Goal: Task Accomplishment & Management: Use online tool/utility

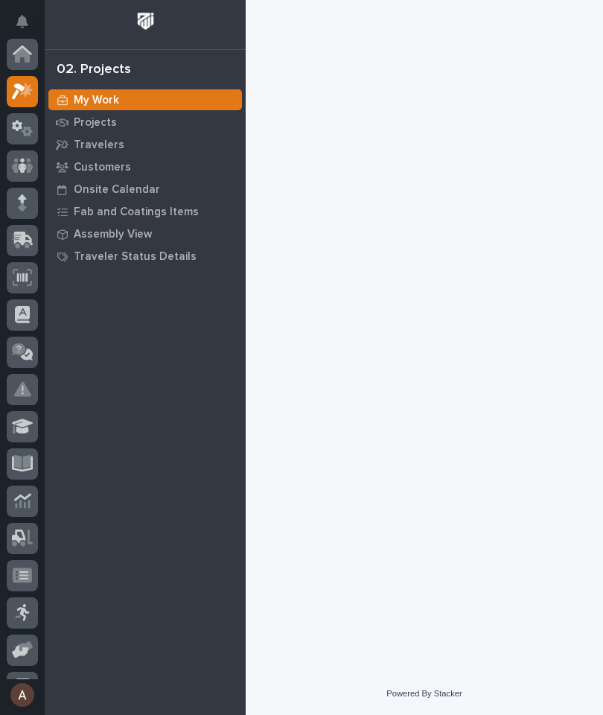
scroll to position [37, 0]
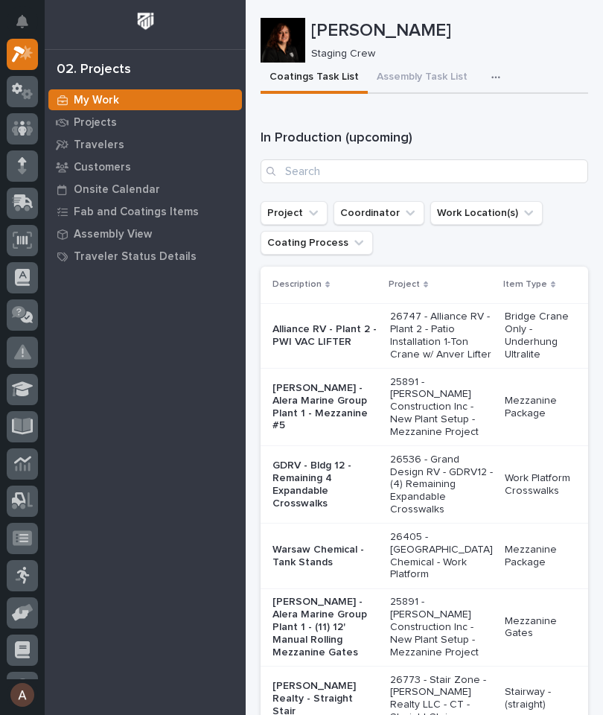
click at [492, 77] on icon "button" at bounding box center [496, 78] width 8 height 2
click at [472, 119] on span "Staging Task List" at bounding box center [448, 117] width 80 height 13
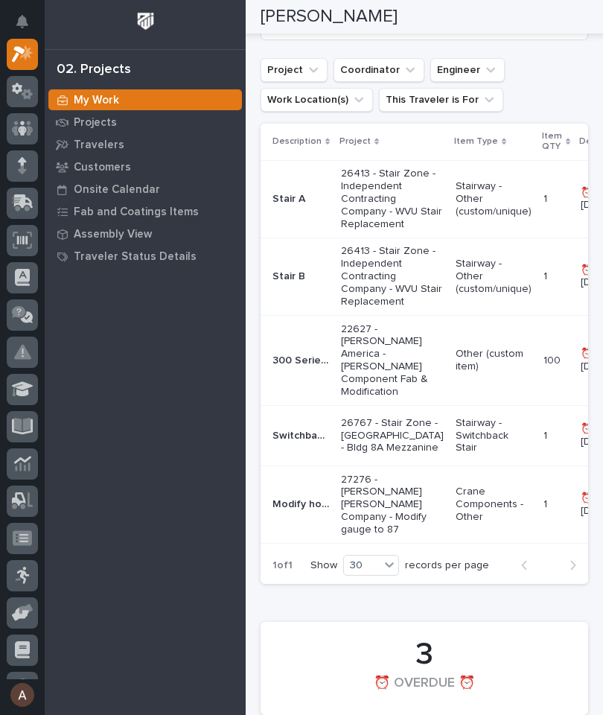
scroll to position [369, 0]
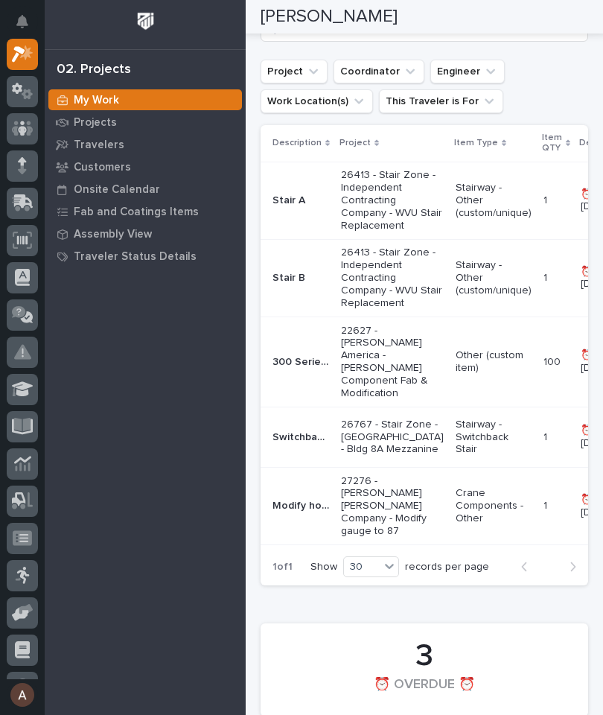
click at [290, 369] on p "300 Series Enclosed Track FP Trolleys" at bounding box center [303, 361] width 60 height 16
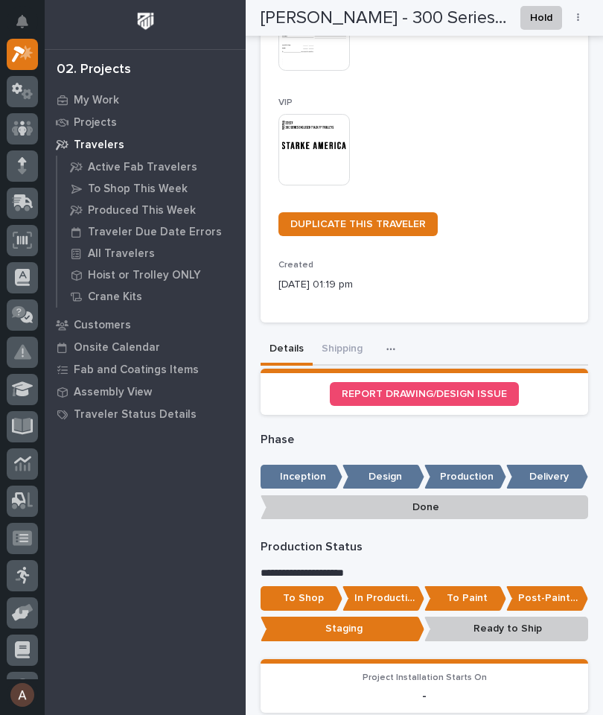
scroll to position [425, 0]
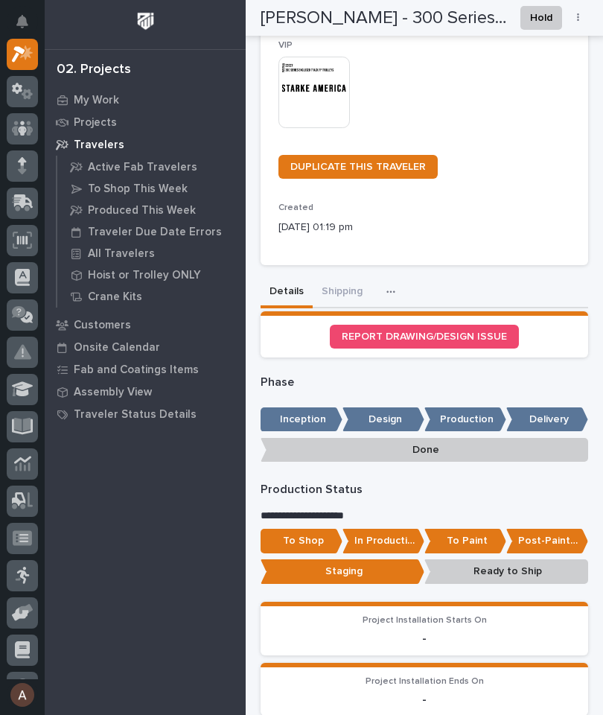
click at [339, 277] on button "Shipping" at bounding box center [342, 292] width 59 height 31
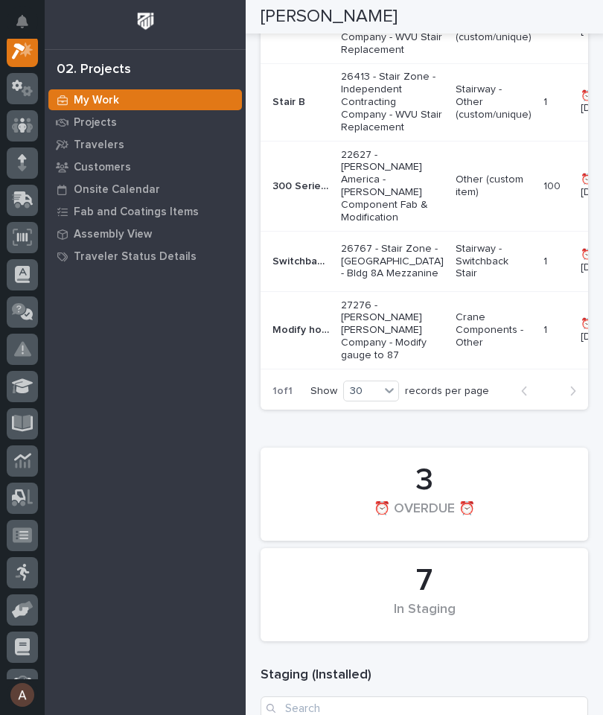
scroll to position [552, 0]
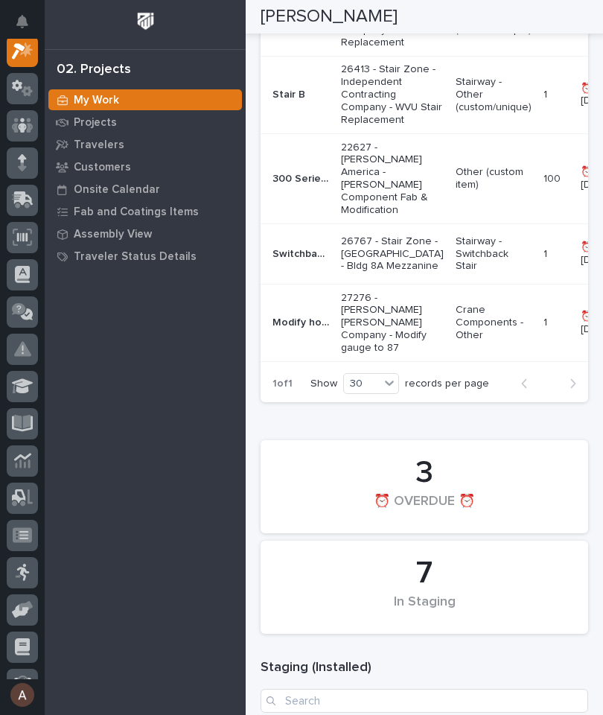
click at [366, 355] on p "27276 - [PERSON_NAME] [PERSON_NAME] Company - Modify gauge to 87" at bounding box center [392, 323] width 103 height 63
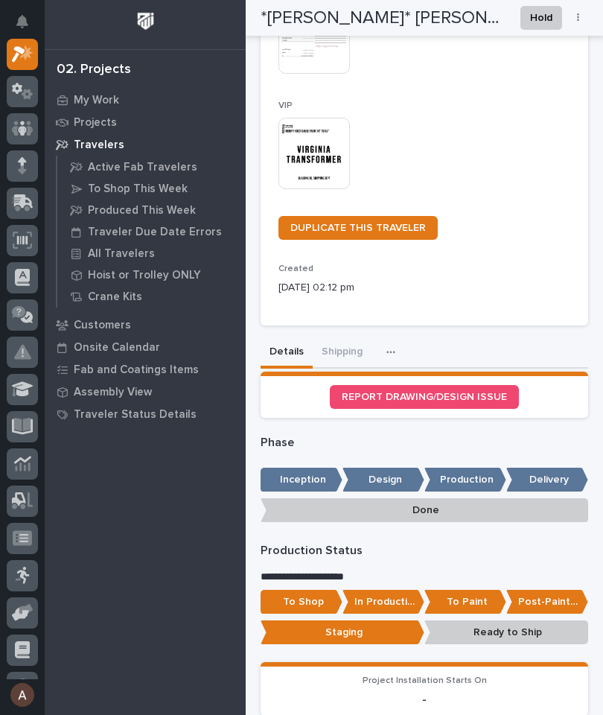
scroll to position [427, 0]
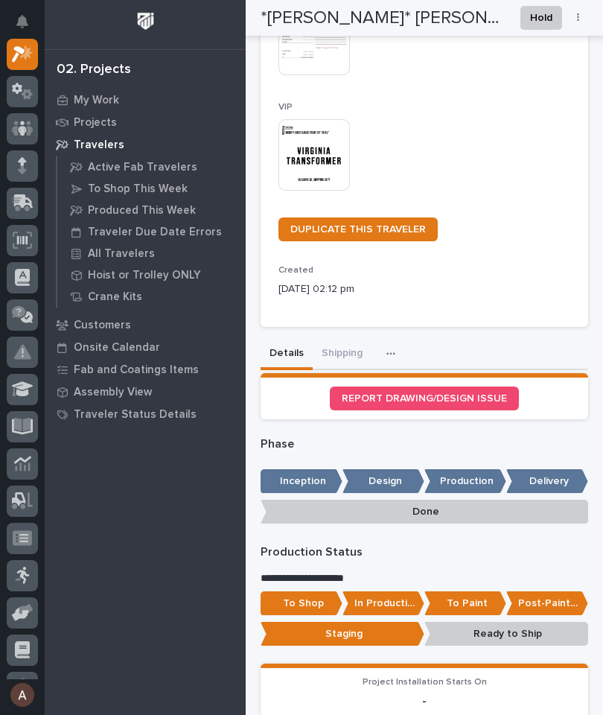
click at [340, 339] on button "Shipping" at bounding box center [342, 354] width 59 height 31
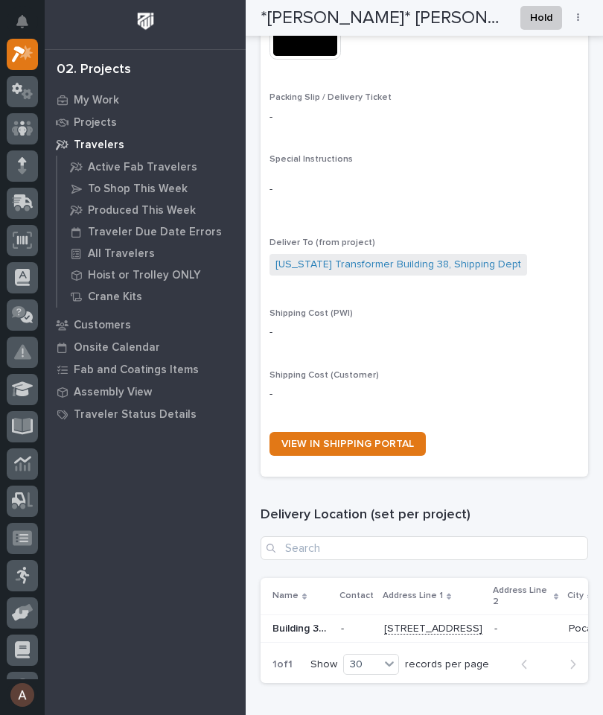
scroll to position [885, 0]
click at [402, 439] on span "VIEW IN SHIPPING PORTAL" at bounding box center [348, 444] width 133 height 10
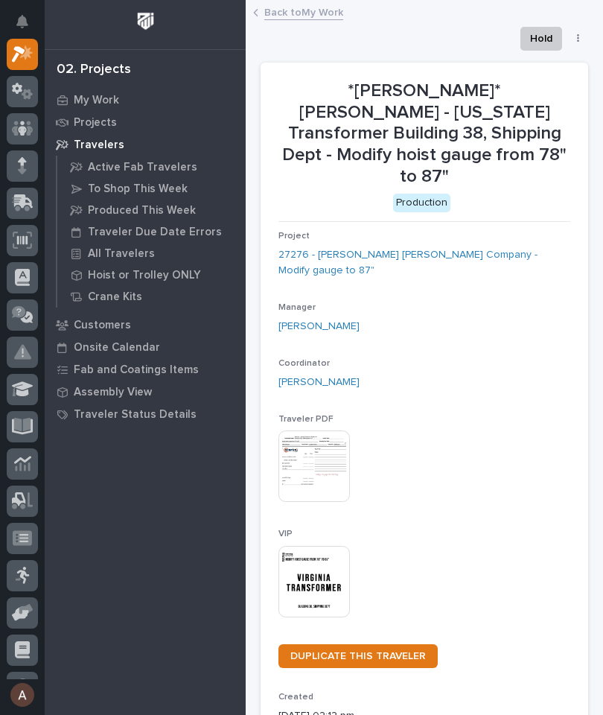
scroll to position [0, 0]
click at [30, 58] on icon at bounding box center [23, 53] width 22 height 17
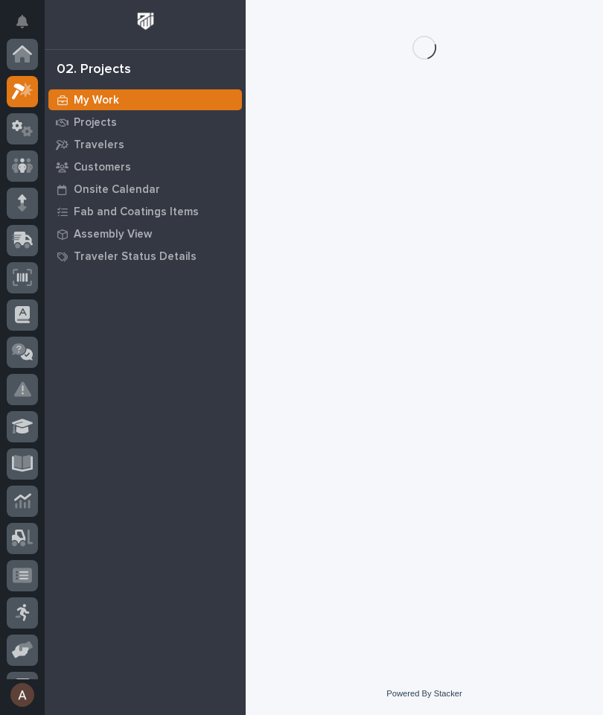
scroll to position [37, 0]
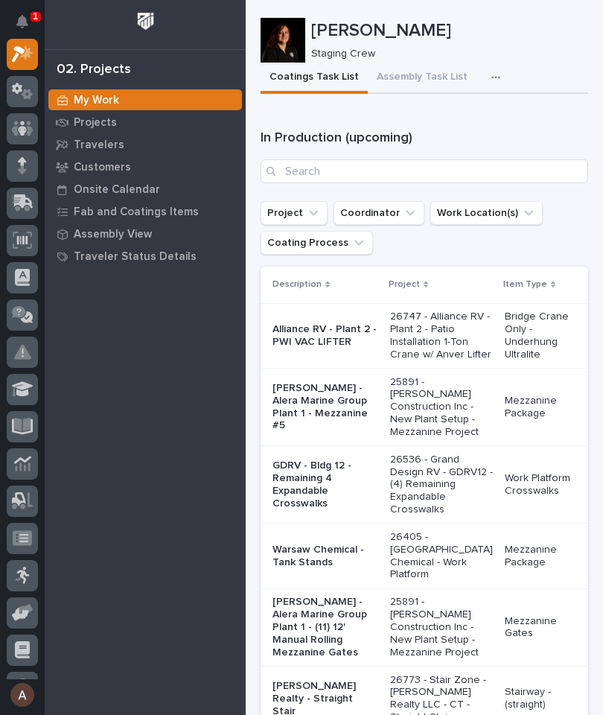
click at [493, 75] on div "button" at bounding box center [499, 77] width 15 height 10
click at [481, 125] on button "Staging Task List" at bounding box center [451, 117] width 98 height 25
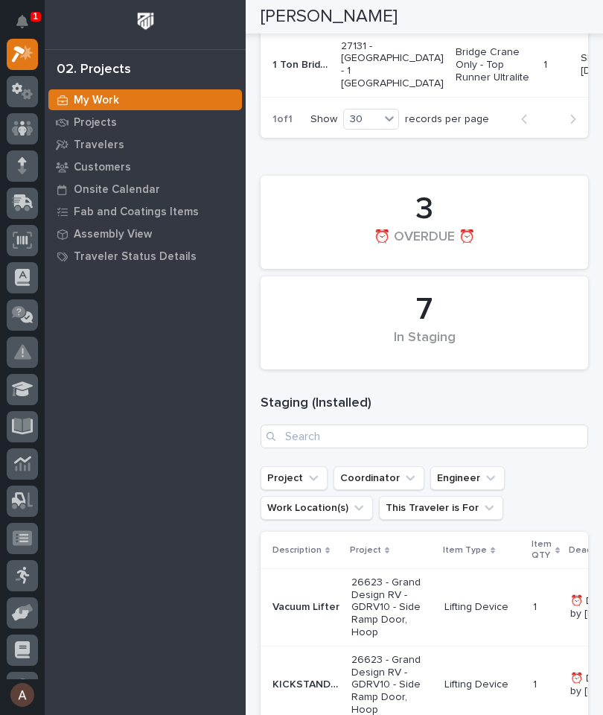
scroll to position [804, 0]
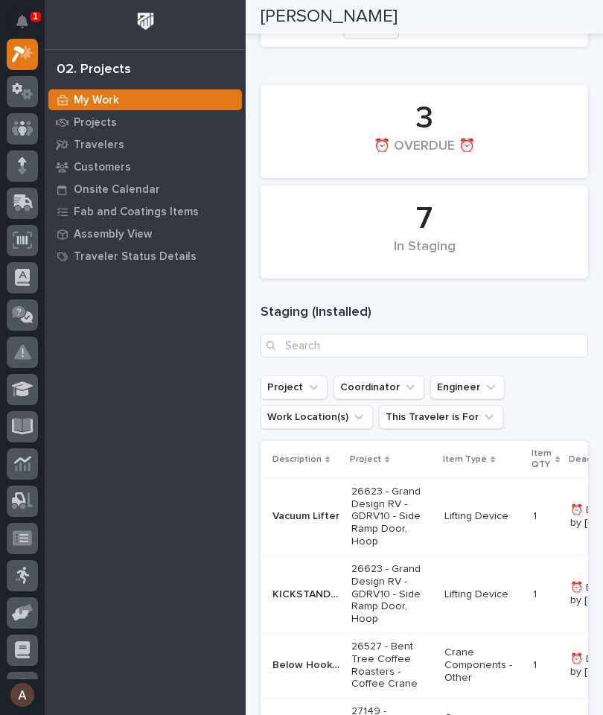
click at [36, 203] on div at bounding box center [22, 203] width 31 height 31
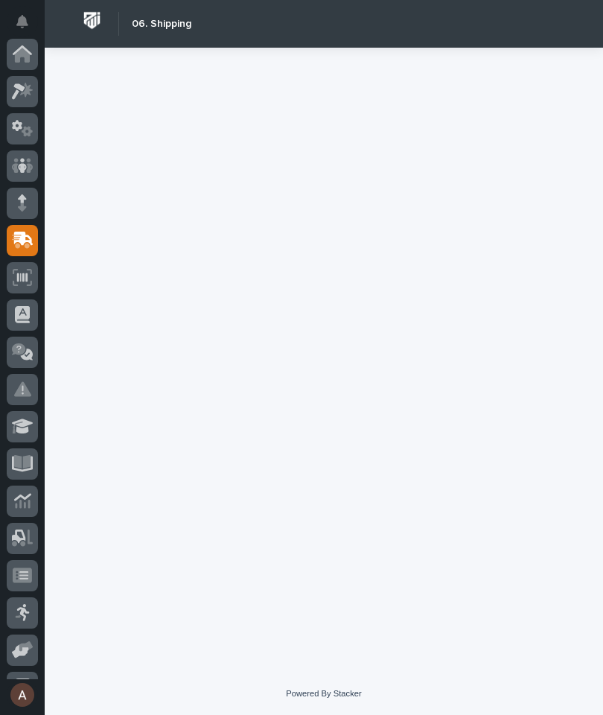
scroll to position [178, 0]
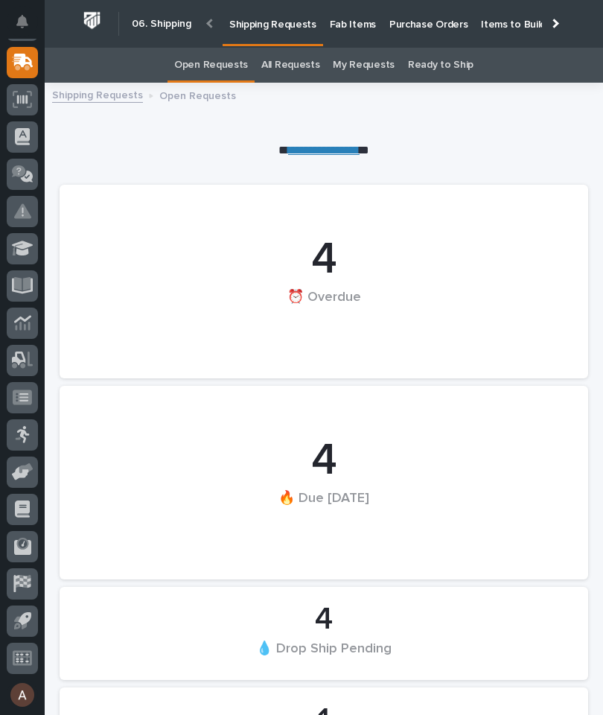
click at [346, 16] on p "Fab Items" at bounding box center [353, 15] width 46 height 31
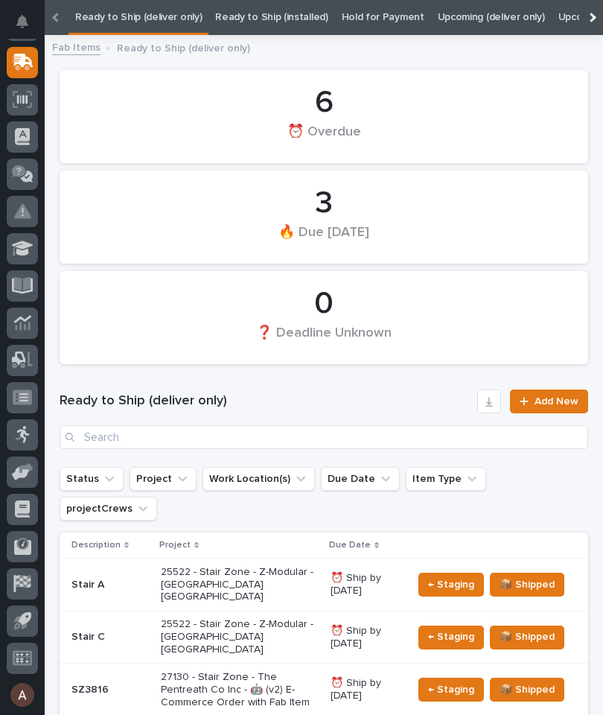
click at [597, 15] on div at bounding box center [591, 17] width 24 height 35
click at [490, 19] on link "All" at bounding box center [495, 17] width 10 height 35
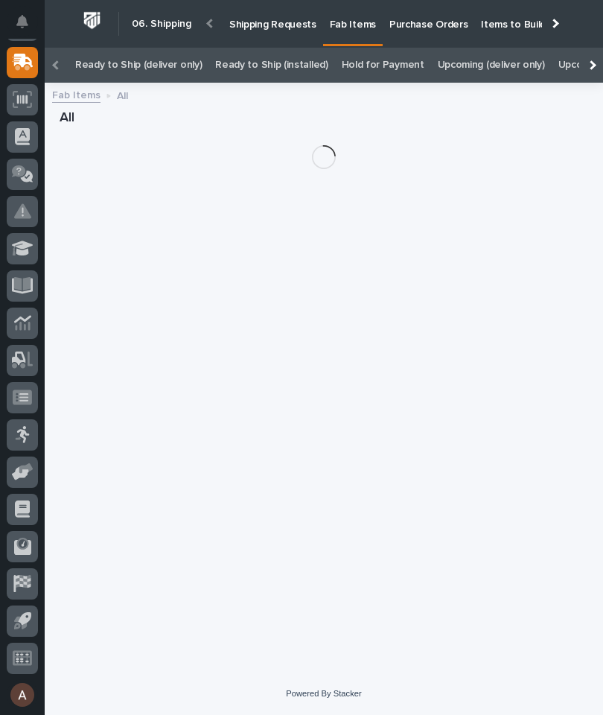
scroll to position [0, -157]
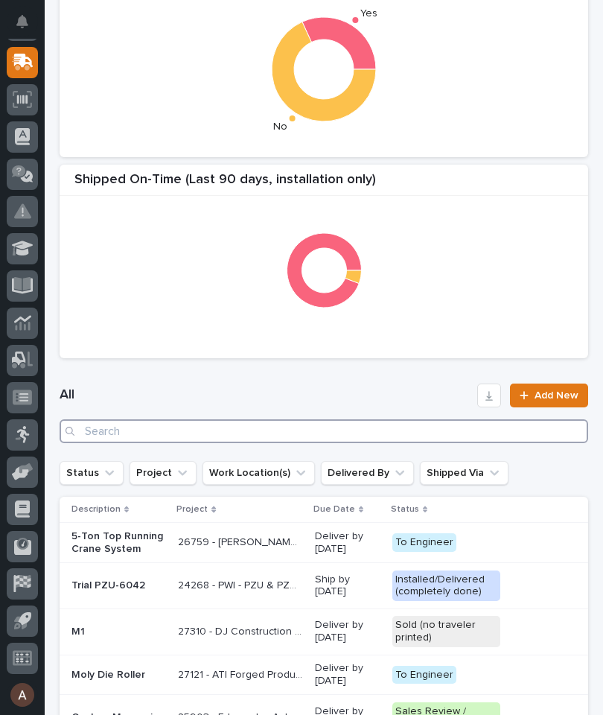
click at [368, 438] on input "Search" at bounding box center [324, 431] width 529 height 24
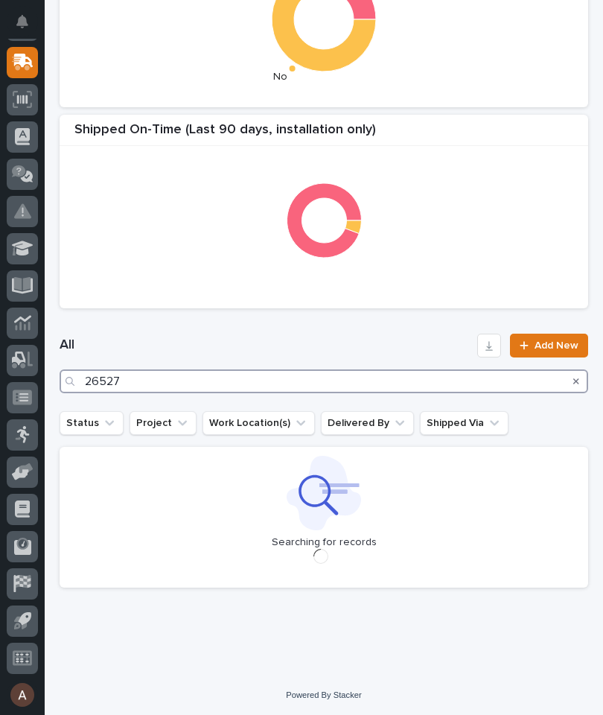
type input "26527"
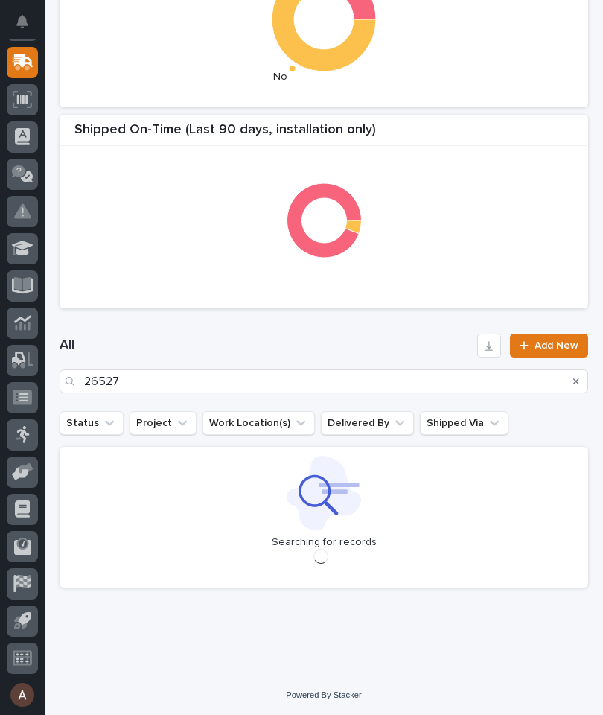
click at [352, 337] on h1 "All" at bounding box center [266, 346] width 412 height 18
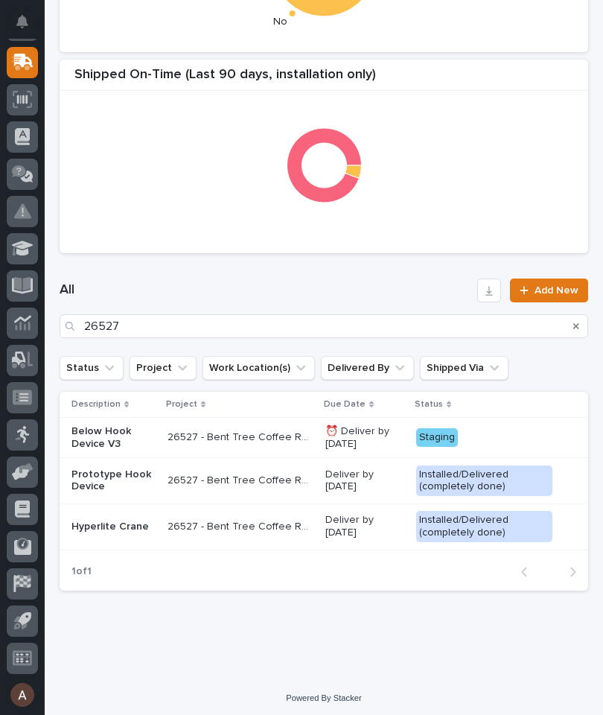
click at [116, 433] on p "Below Hook Device V3" at bounding box center [113, 437] width 84 height 25
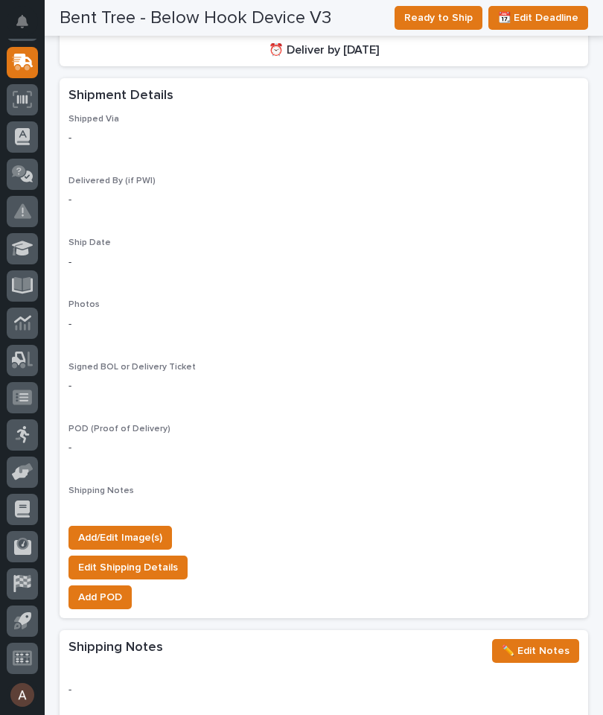
click at [146, 529] on span "Add/Edit Image(s)" at bounding box center [120, 538] width 84 height 18
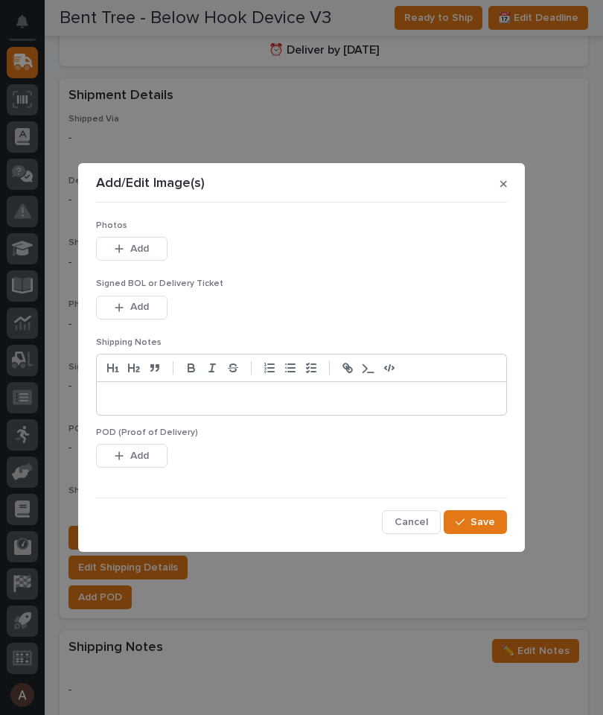
click at [145, 252] on span "Add" at bounding box center [139, 248] width 19 height 13
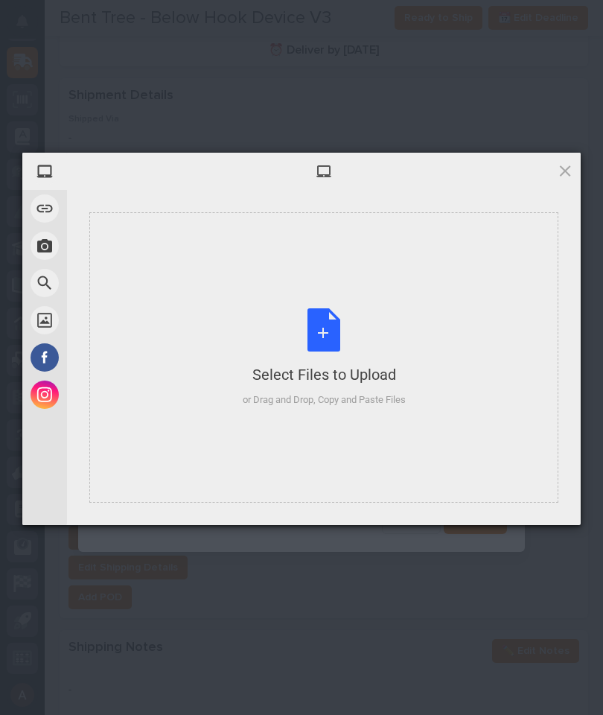
click at [434, 323] on div "Select Files to Upload or Drag and Drop, Copy and Paste Files" at bounding box center [323, 357] width 469 height 290
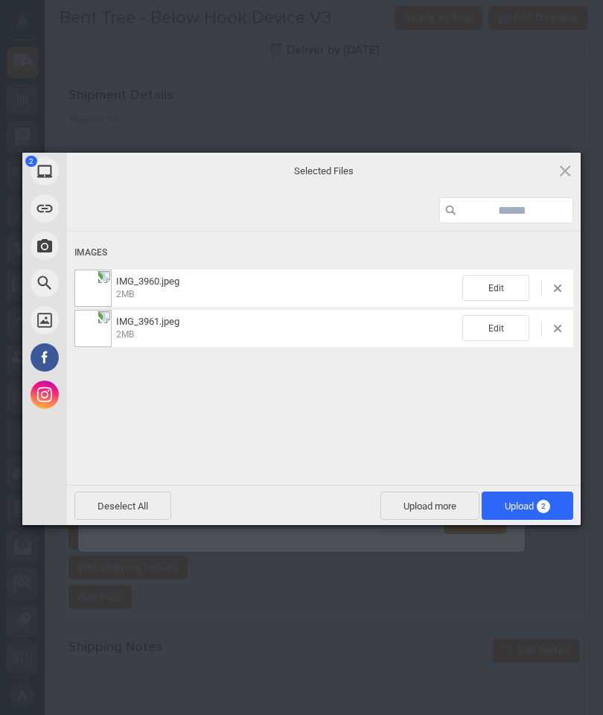
click at [552, 492] on span "Upload 2" at bounding box center [528, 506] width 92 height 28
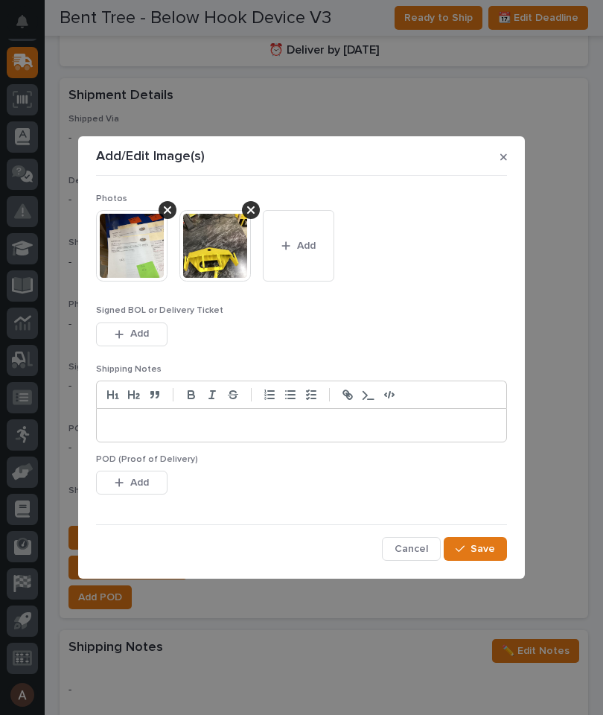
click at [492, 543] on span "Save" at bounding box center [483, 548] width 25 height 13
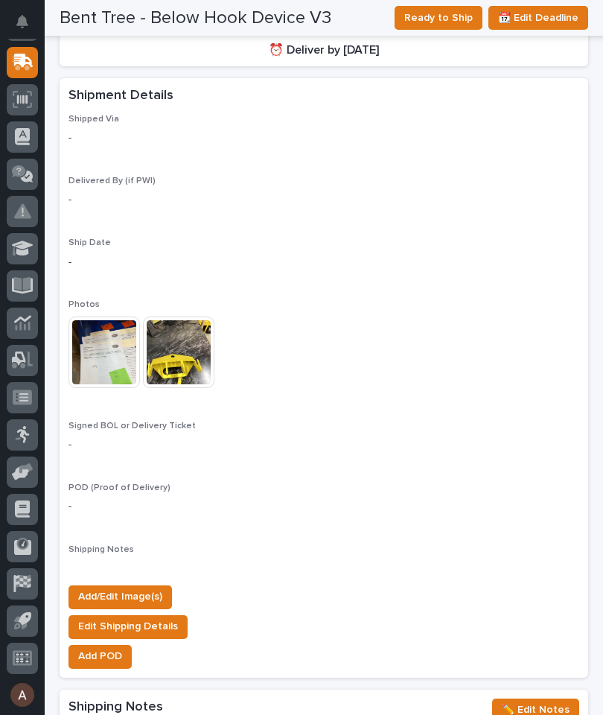
click at [447, 14] on span "Ready to Ship" at bounding box center [438, 18] width 69 height 18
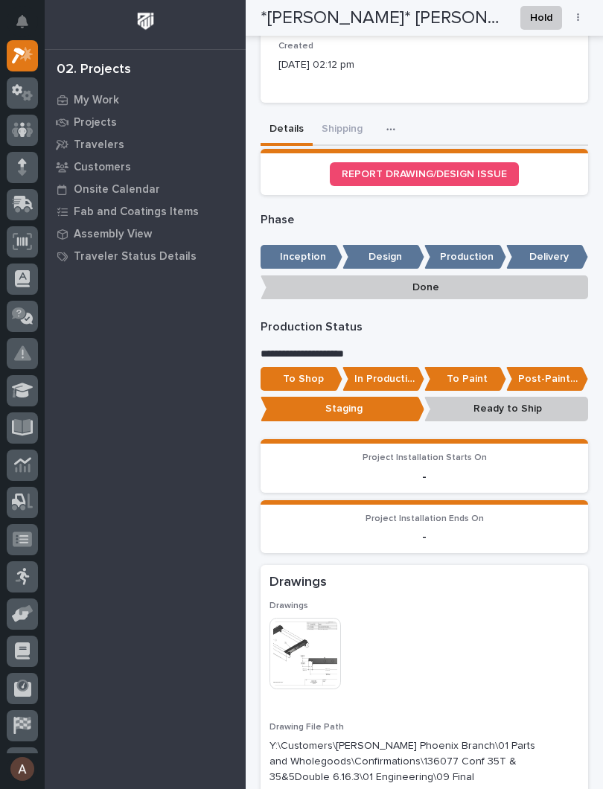
scroll to position [672, 0]
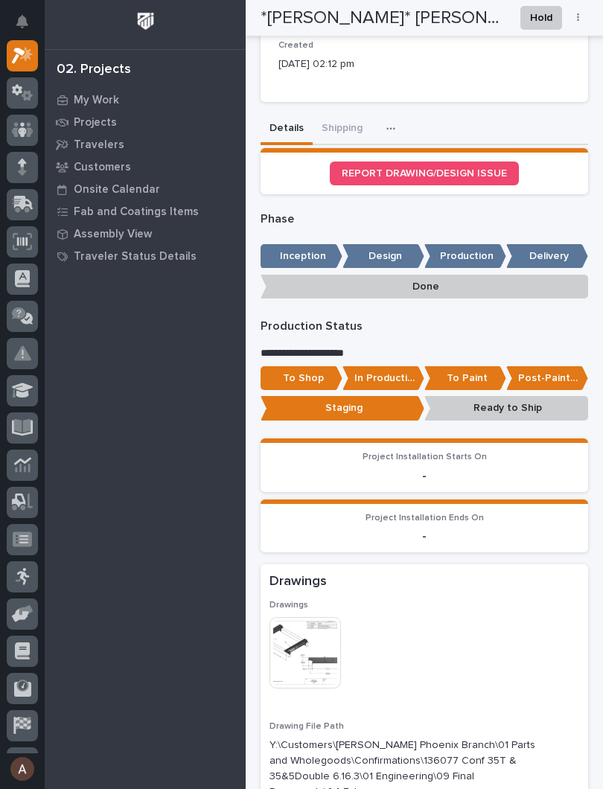
click at [554, 366] on p "Post-Paint Assembly" at bounding box center [547, 378] width 82 height 25
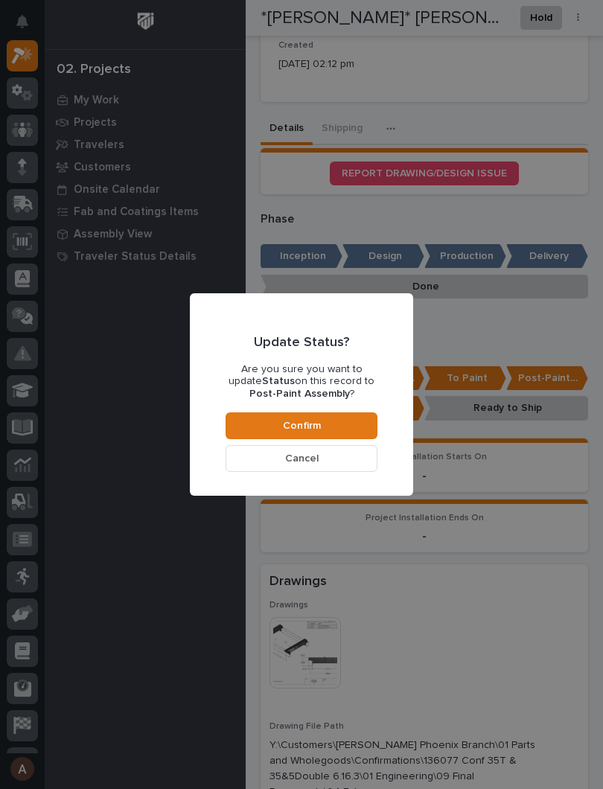
click at [343, 426] on button "Confirm" at bounding box center [302, 426] width 152 height 27
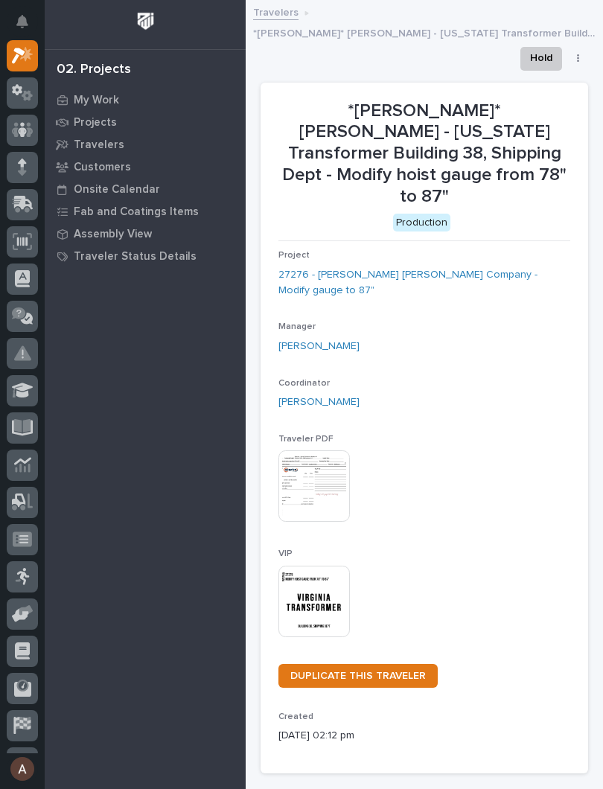
scroll to position [0, 0]
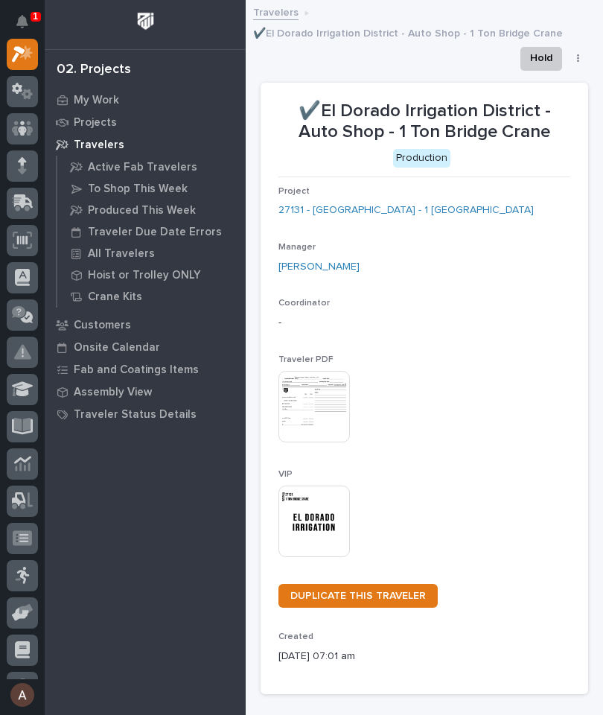
click at [30, 27] on button "Notifications" at bounding box center [22, 21] width 31 height 31
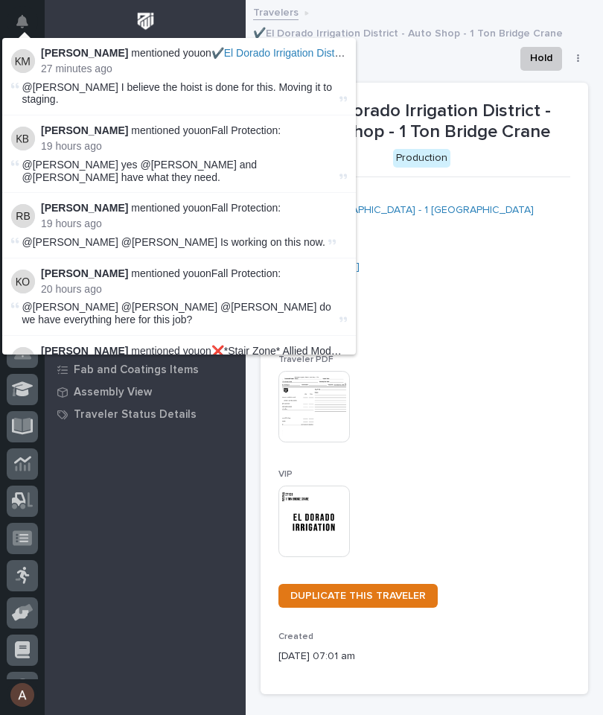
click at [197, 63] on p "27 minutes ago" at bounding box center [194, 69] width 306 height 13
